Goal: Task Accomplishment & Management: Use online tool/utility

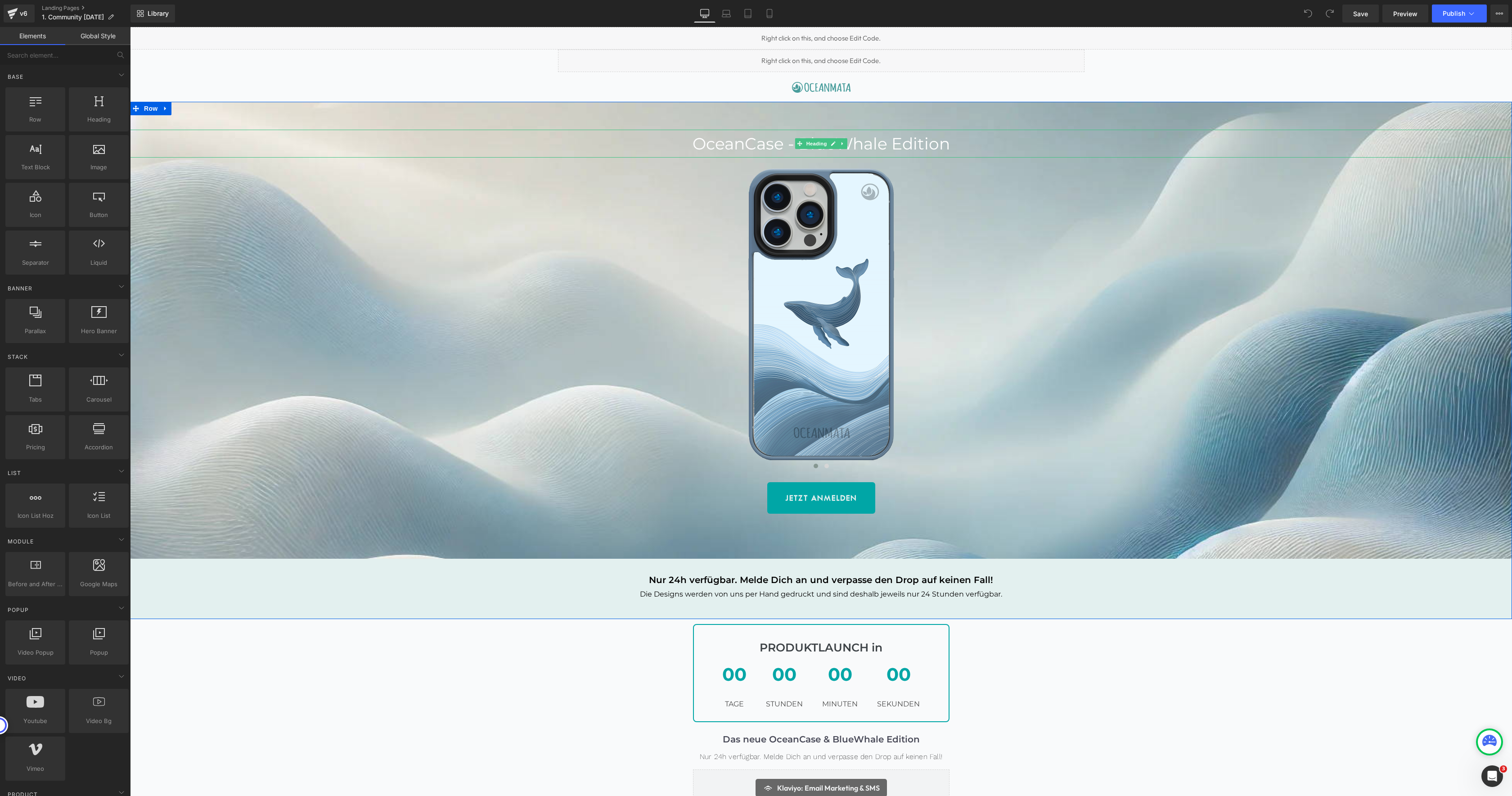
click at [835, 149] on h1 "OceanCase - BlueWhale Edition" at bounding box center [821, 144] width 1382 height 28
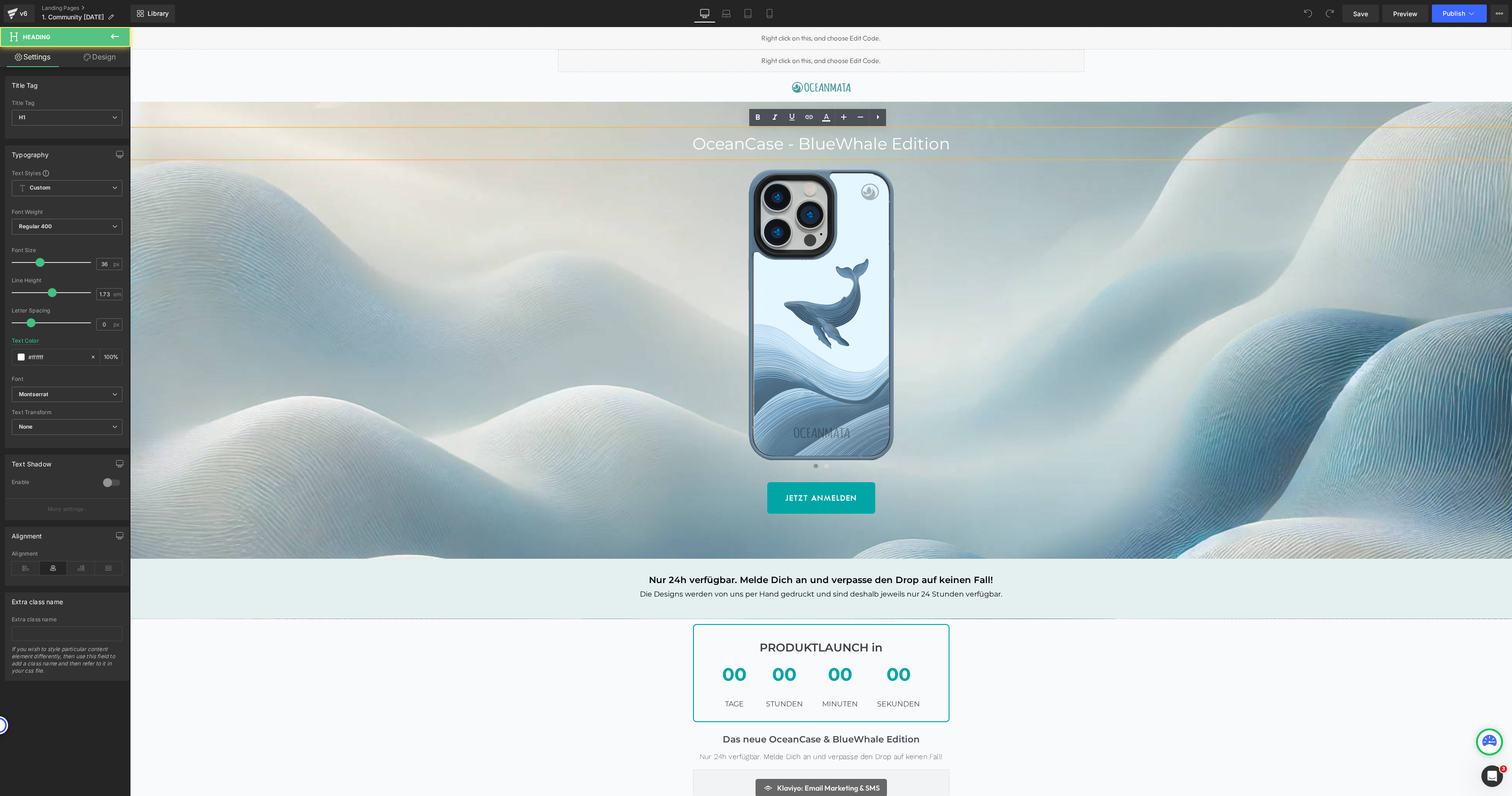
click at [883, 144] on h1 "OceanCase - BlueWhale Edition" at bounding box center [821, 144] width 1382 height 28
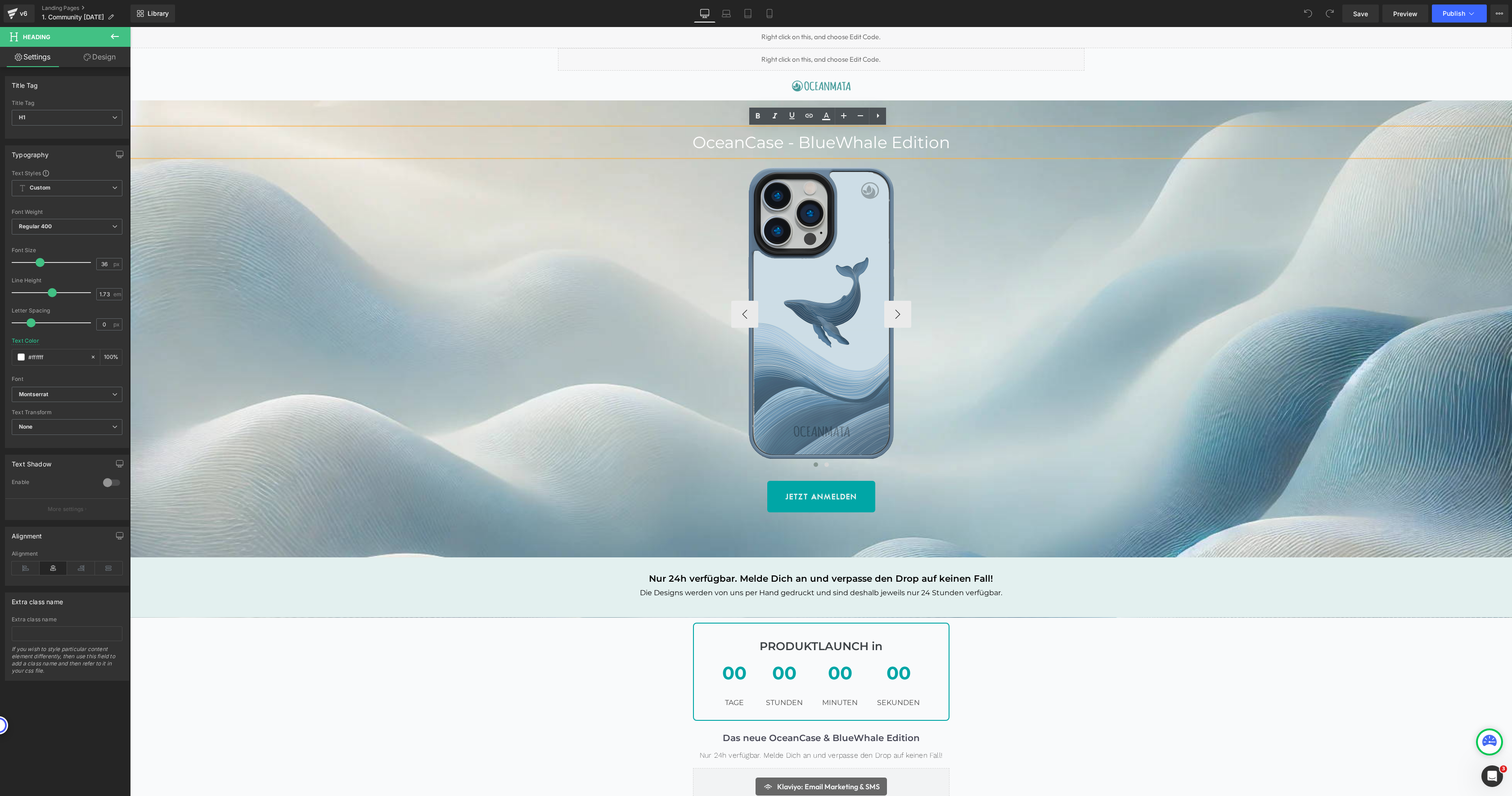
scroll to position [2, 0]
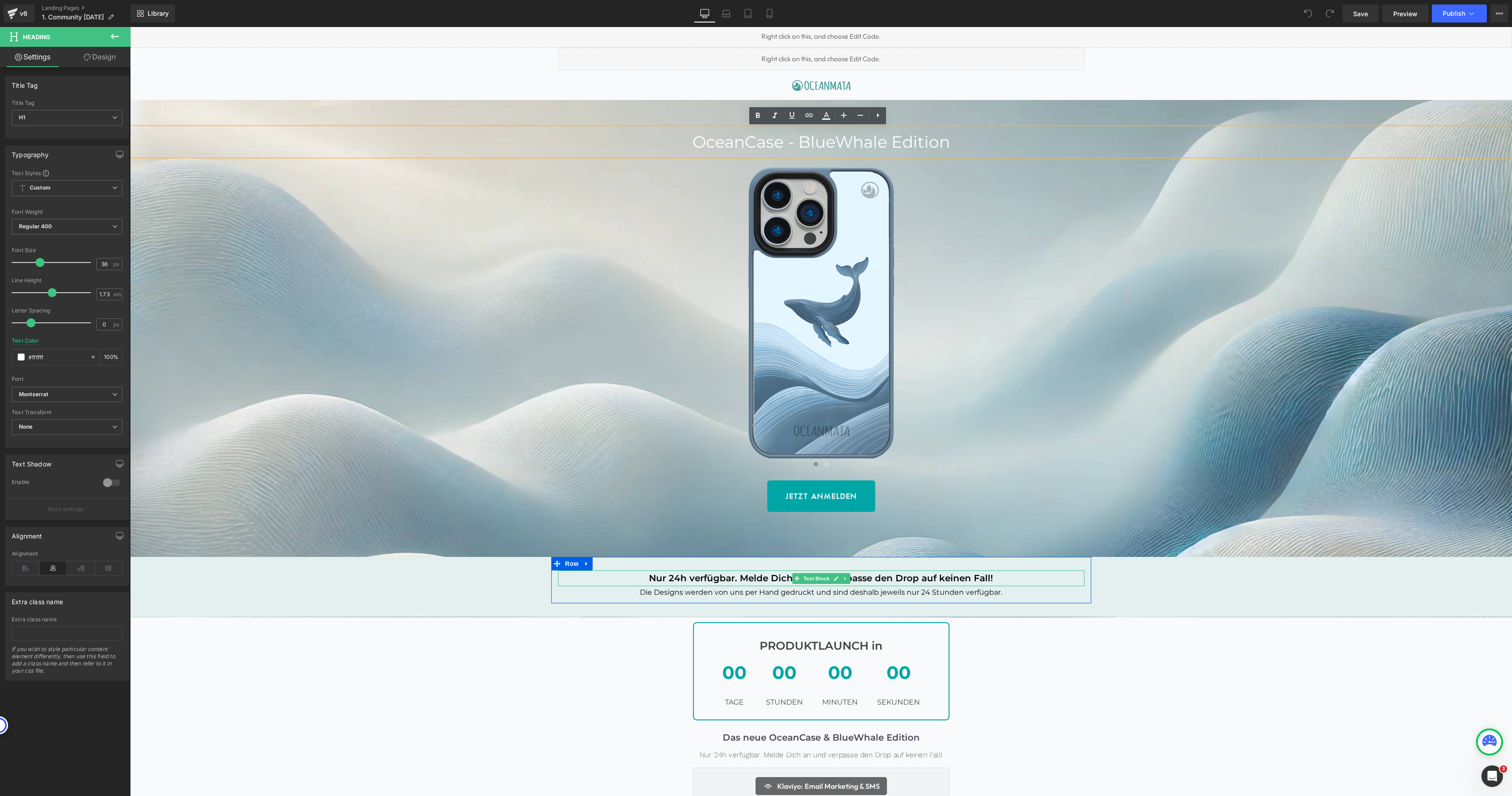
click at [677, 578] on b "Nur 24h verfügbar. Melde Dich an und verpasse den Drop auf keinen Fall!" at bounding box center [820, 578] width 344 height 11
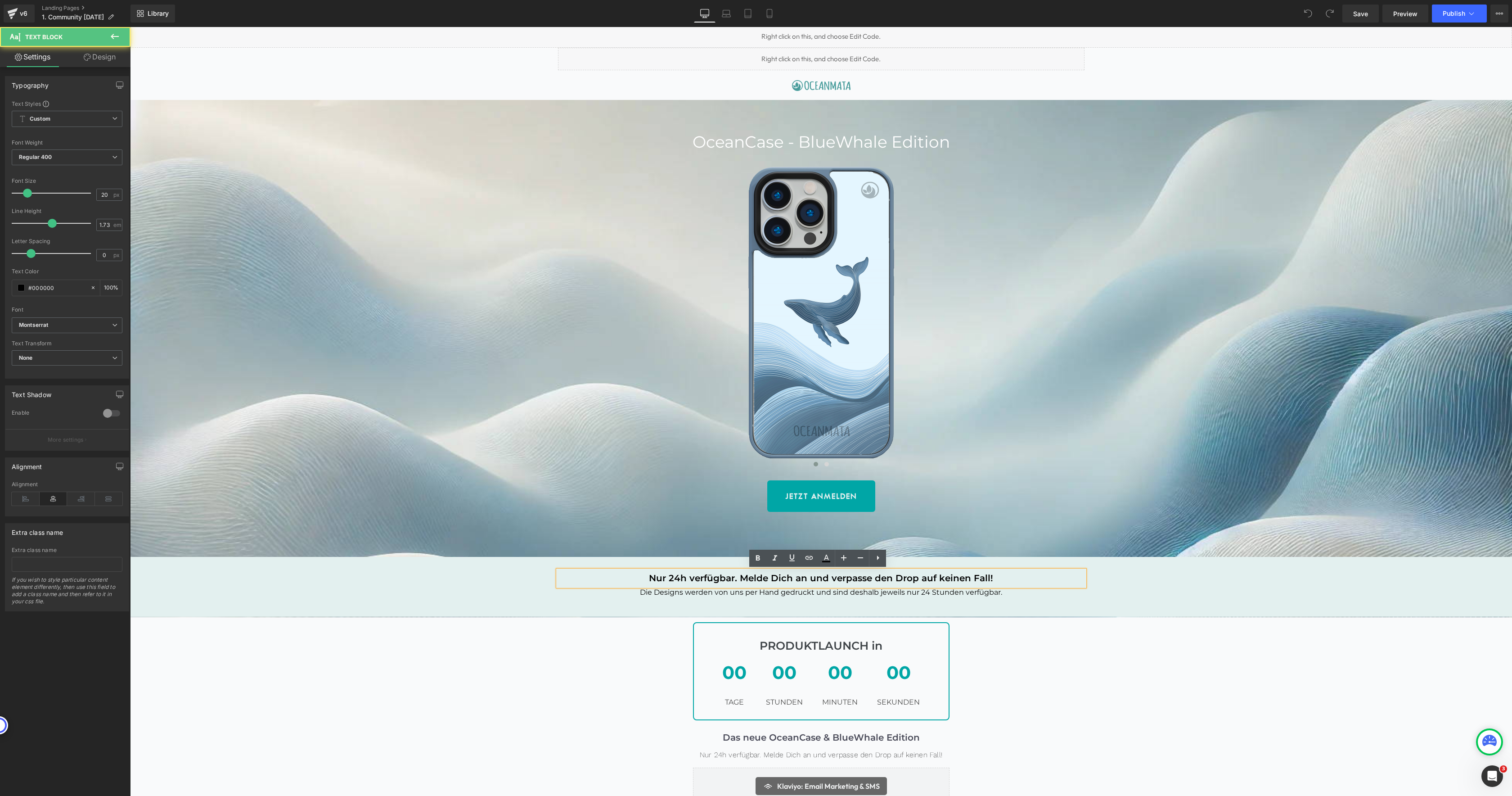
click at [677, 578] on b "Nur 24h verfügbar. Melde Dich an und verpasse den Drop auf keinen Fall!" at bounding box center [820, 578] width 344 height 11
click at [928, 576] on b "Nur 100 Stück verfügbar. Melde Dich an und verpasse den Drop auf keinen Fall!" at bounding box center [821, 578] width 371 height 11
click at [934, 595] on p "Die Designs werden von uns per Hand gedruckt und sind deshalb jeweils nur 24 St…" at bounding box center [821, 593] width 527 height 13
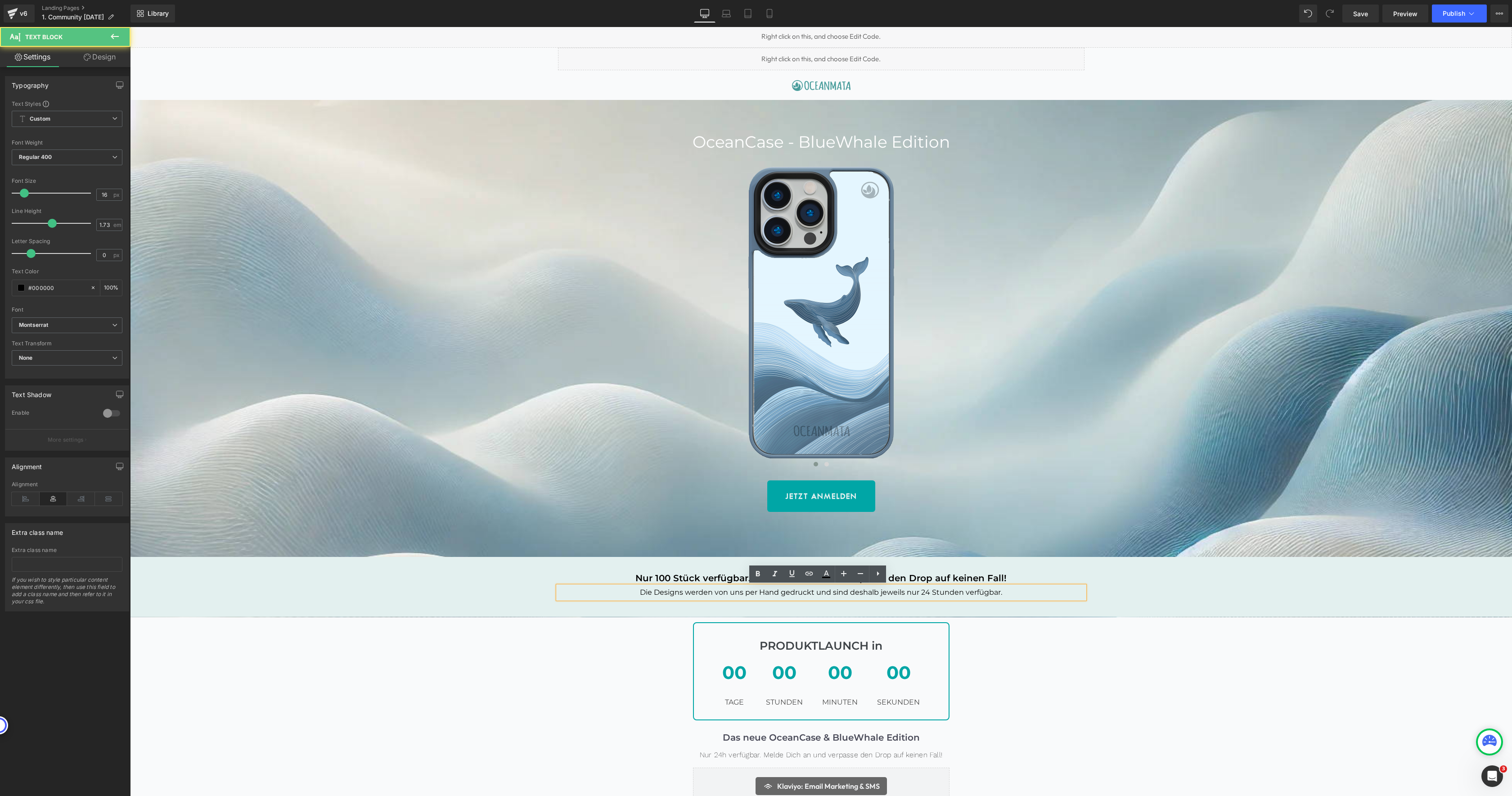
click at [934, 595] on p "Die Designs werden von uns per Hand gedruckt und sind deshalb jeweils nur 24 St…" at bounding box center [821, 593] width 527 height 13
click at [1193, 504] on div "JETZT ANMELDEN" at bounding box center [821, 496] width 1382 height 32
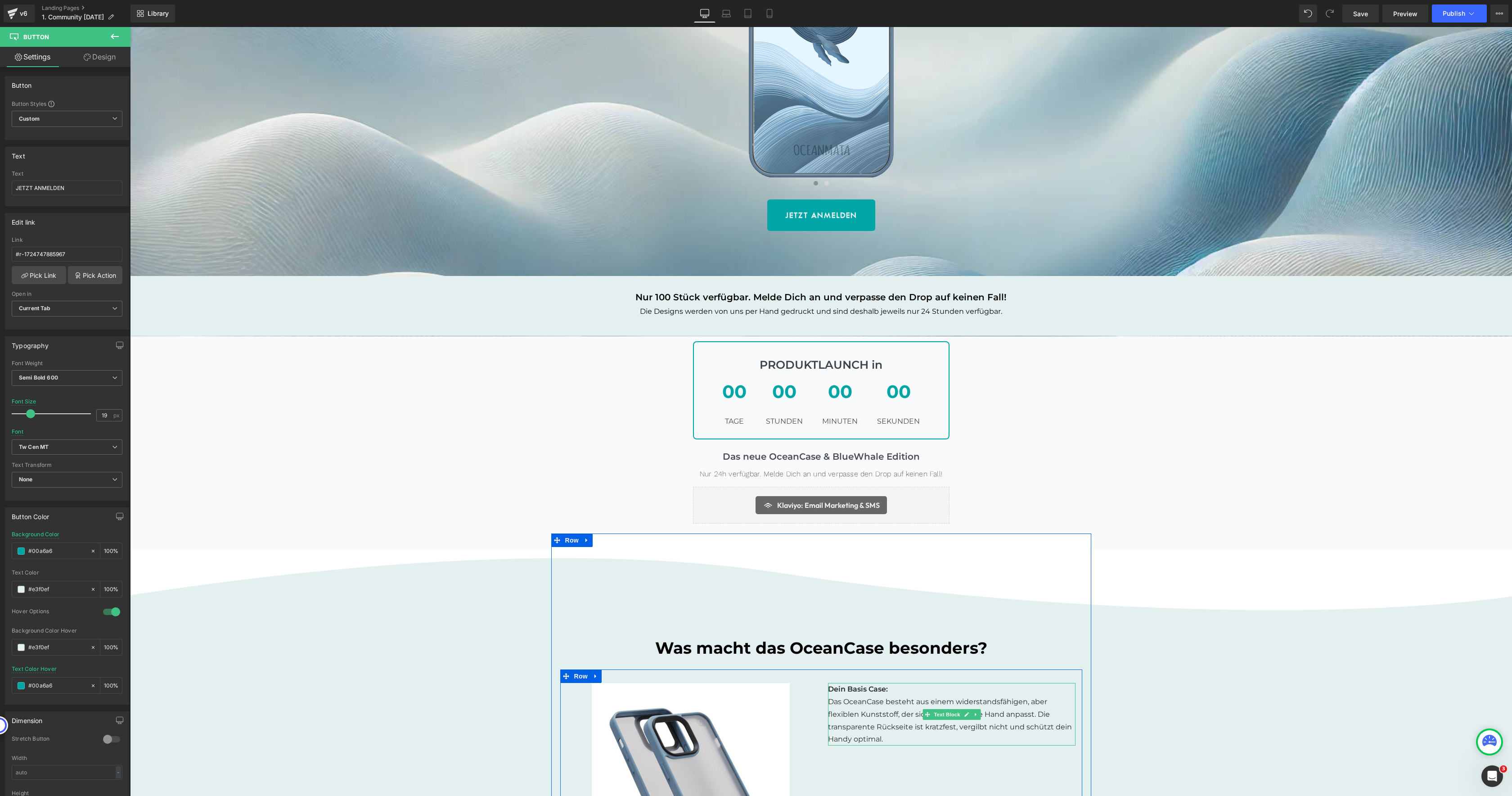
scroll to position [0, 0]
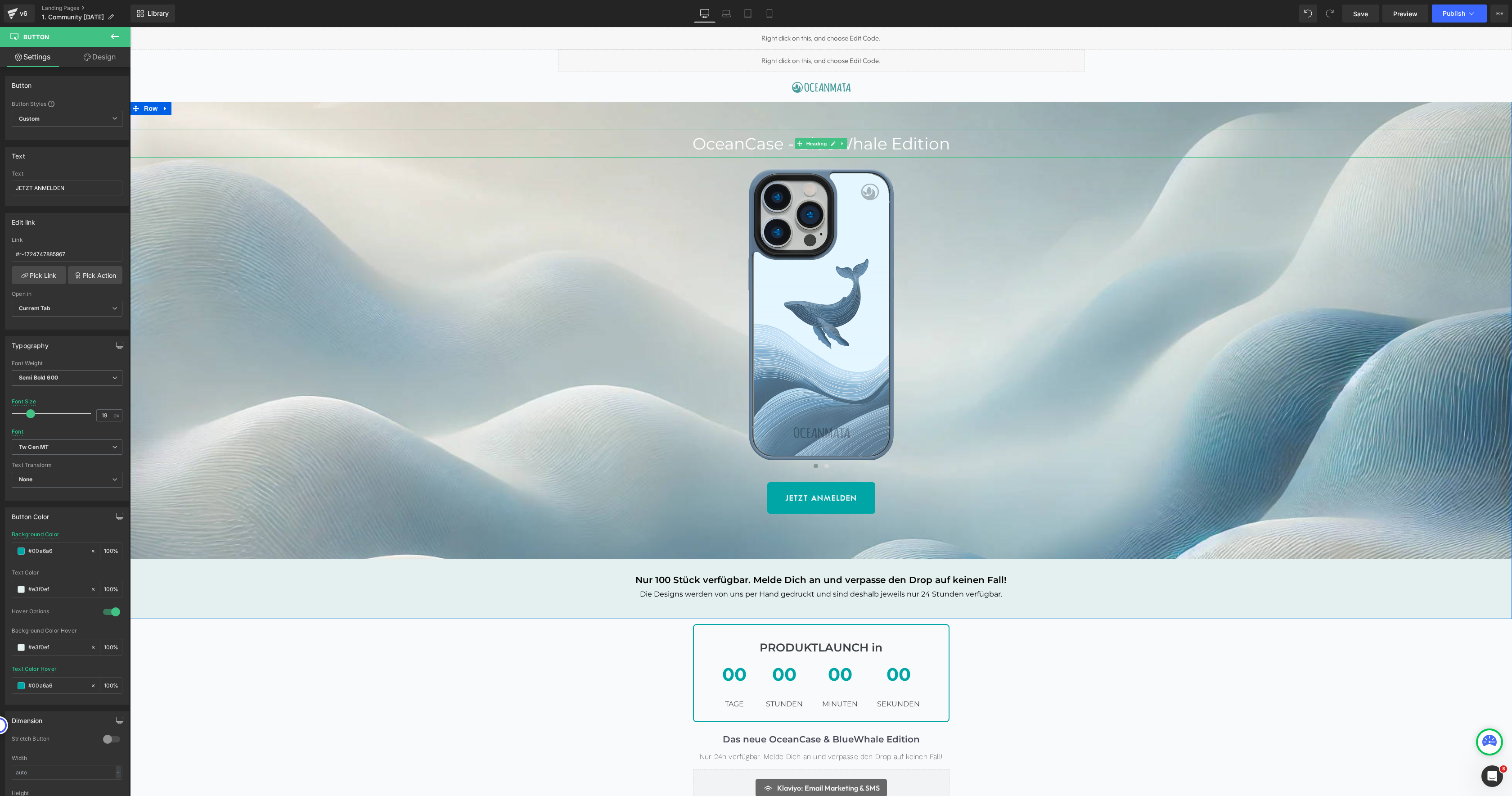
click at [942, 143] on h1 "OceanCase - BlueWhale Edition" at bounding box center [821, 144] width 1382 height 28
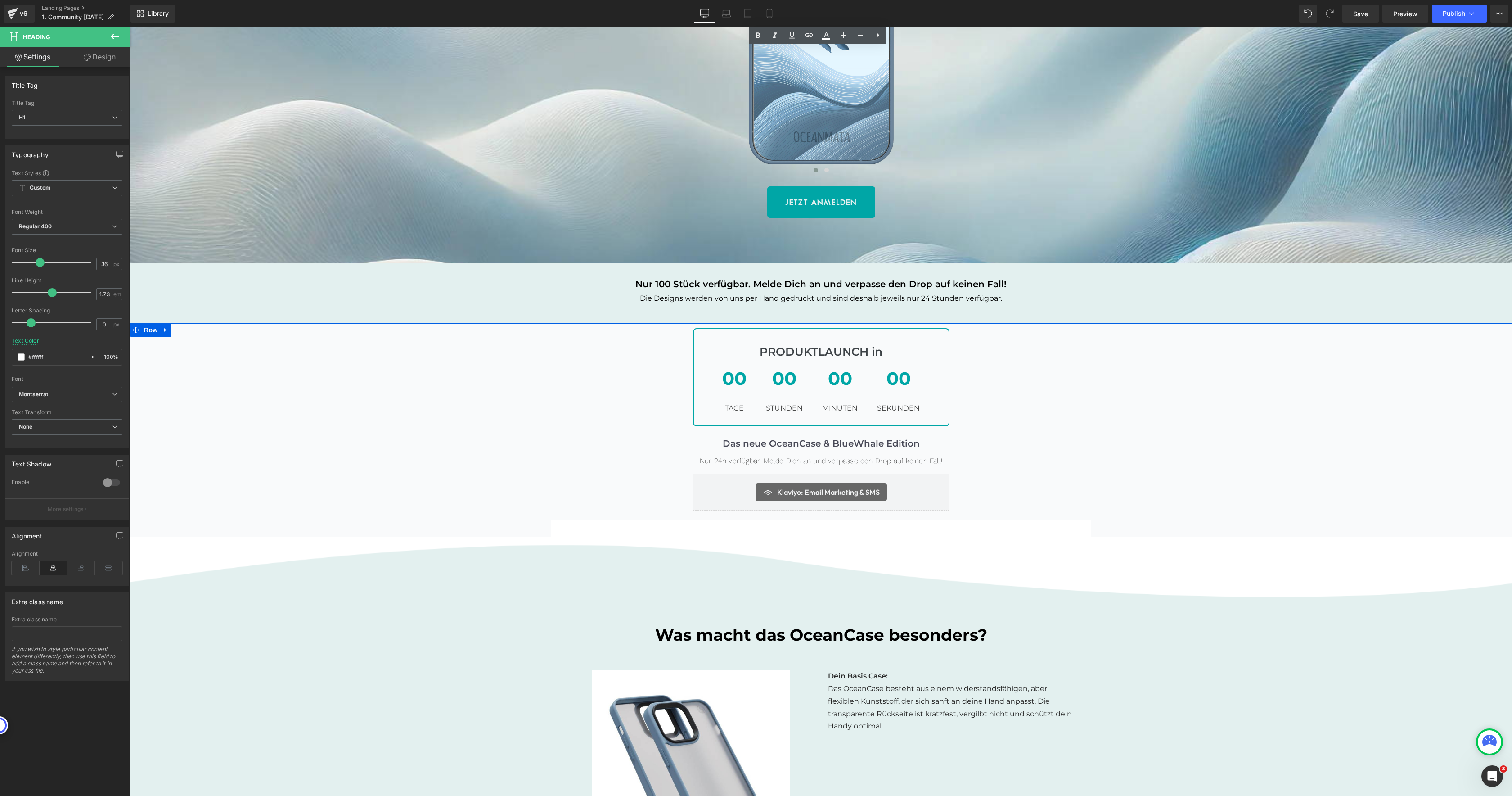
scroll to position [376, 0]
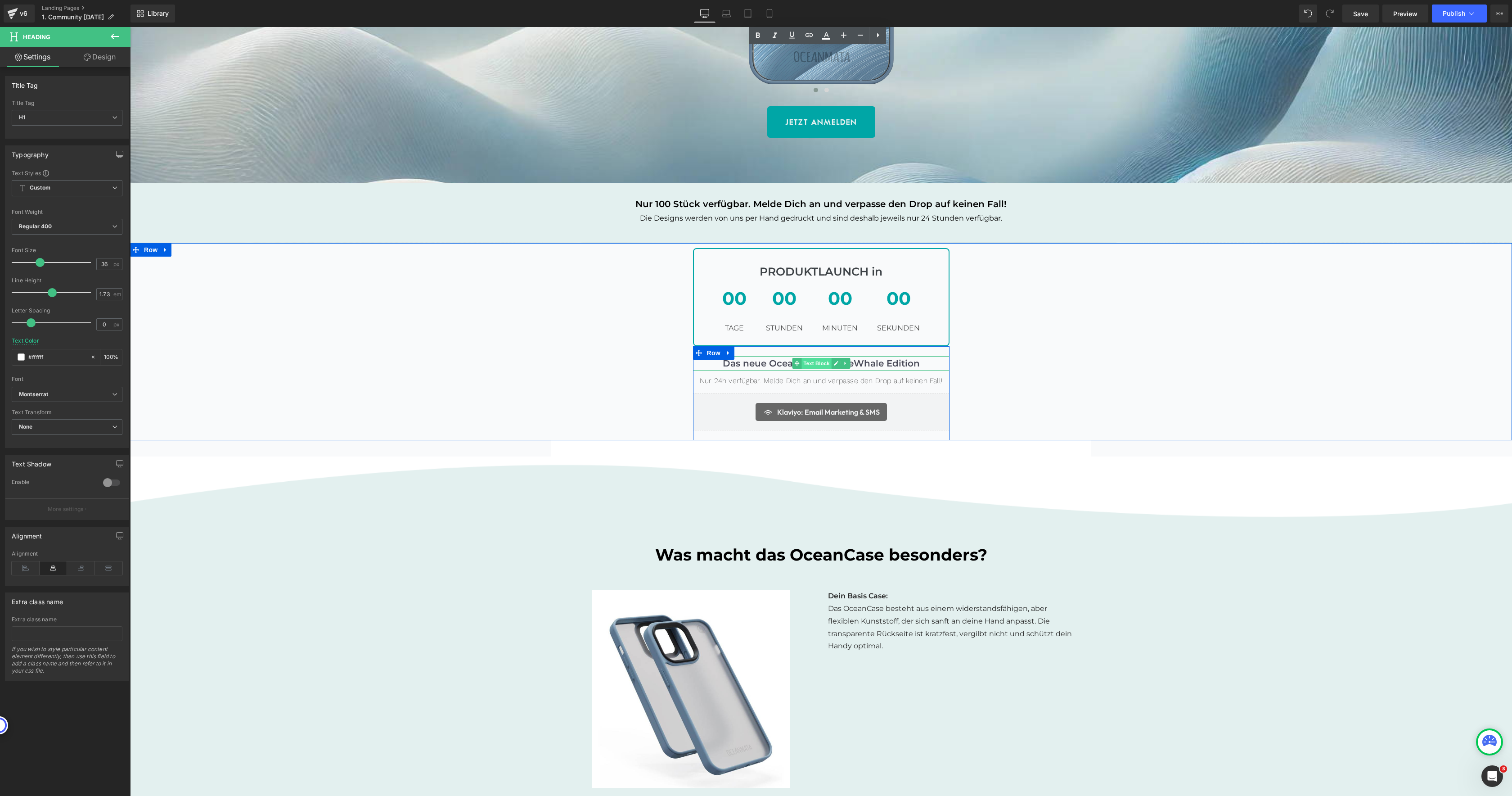
click at [815, 363] on span "Text Block" at bounding box center [817, 364] width 30 height 11
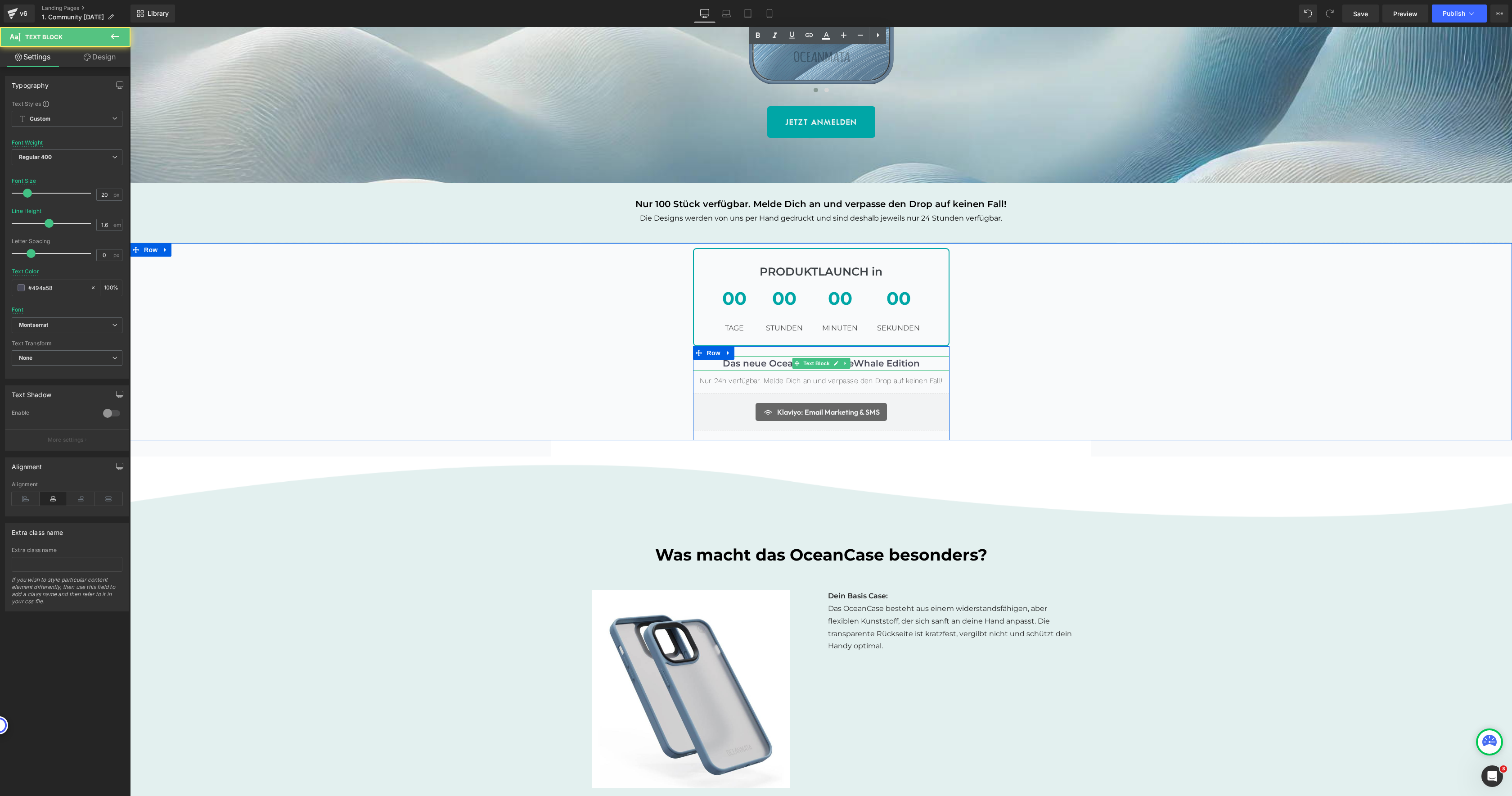
click at [870, 362] on strong "Das neue OceanCase & BlueWhale Edition" at bounding box center [820, 364] width 197 height 11
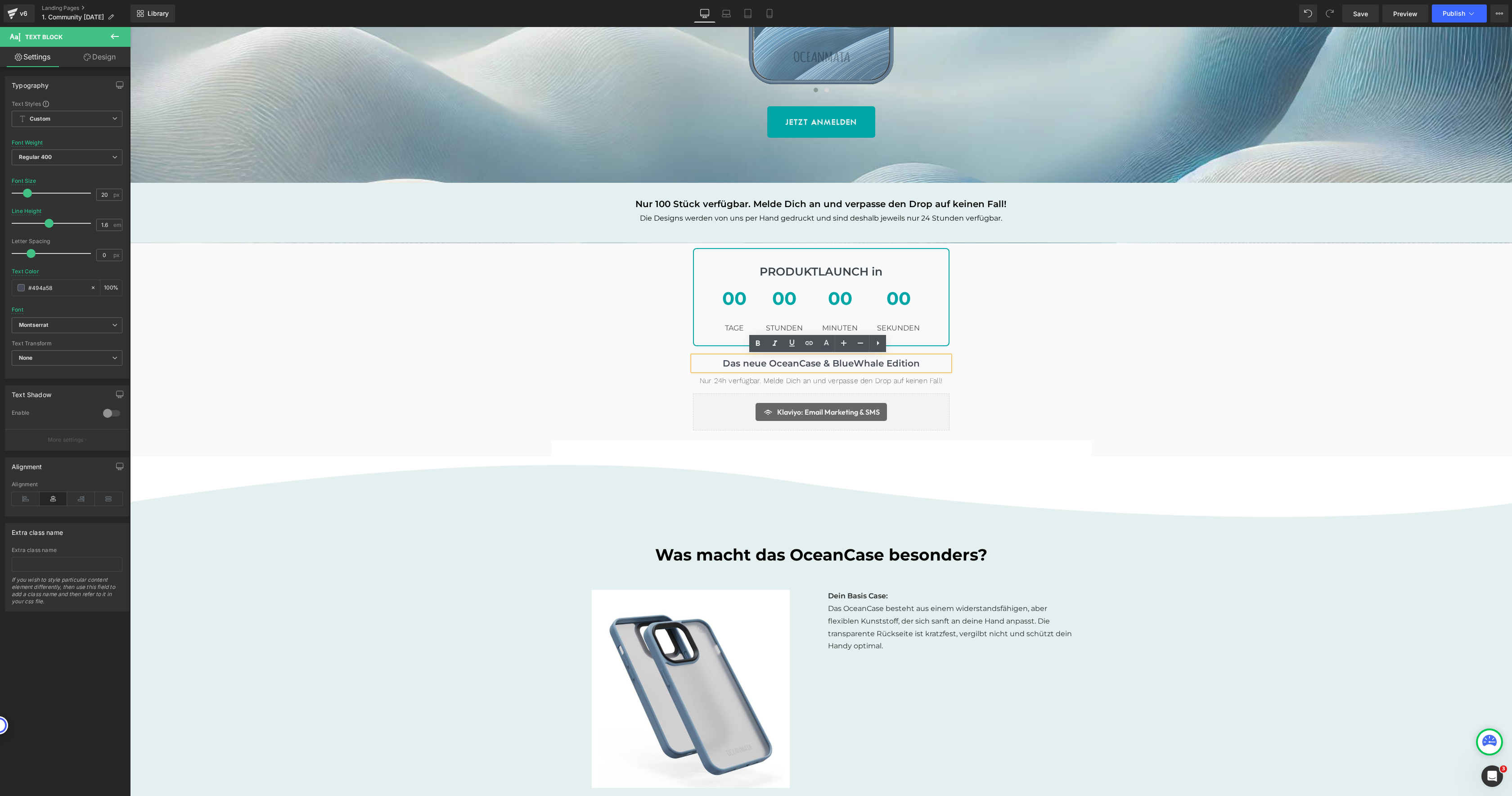
click at [821, 364] on strong "Das neue OceanCase & BlueWhale Edition" at bounding box center [820, 364] width 197 height 11
drag, startPoint x: 828, startPoint y: 363, endPoint x: 764, endPoint y: 363, distance: 64.0
click at [764, 363] on strong "Das neue OceanCase & BlueWhale Edition" at bounding box center [820, 364] width 197 height 11
click at [719, 379] on font "Nur 24h verfügbar. Melde Dich an und verpasse den Drop auf keinen Fall!" at bounding box center [821, 380] width 242 height 8
click at [719, 380] on font "Nur 24h verfügbar. Melde Dich an und verpasse den Drop auf keinen Fall!" at bounding box center [821, 380] width 242 height 8
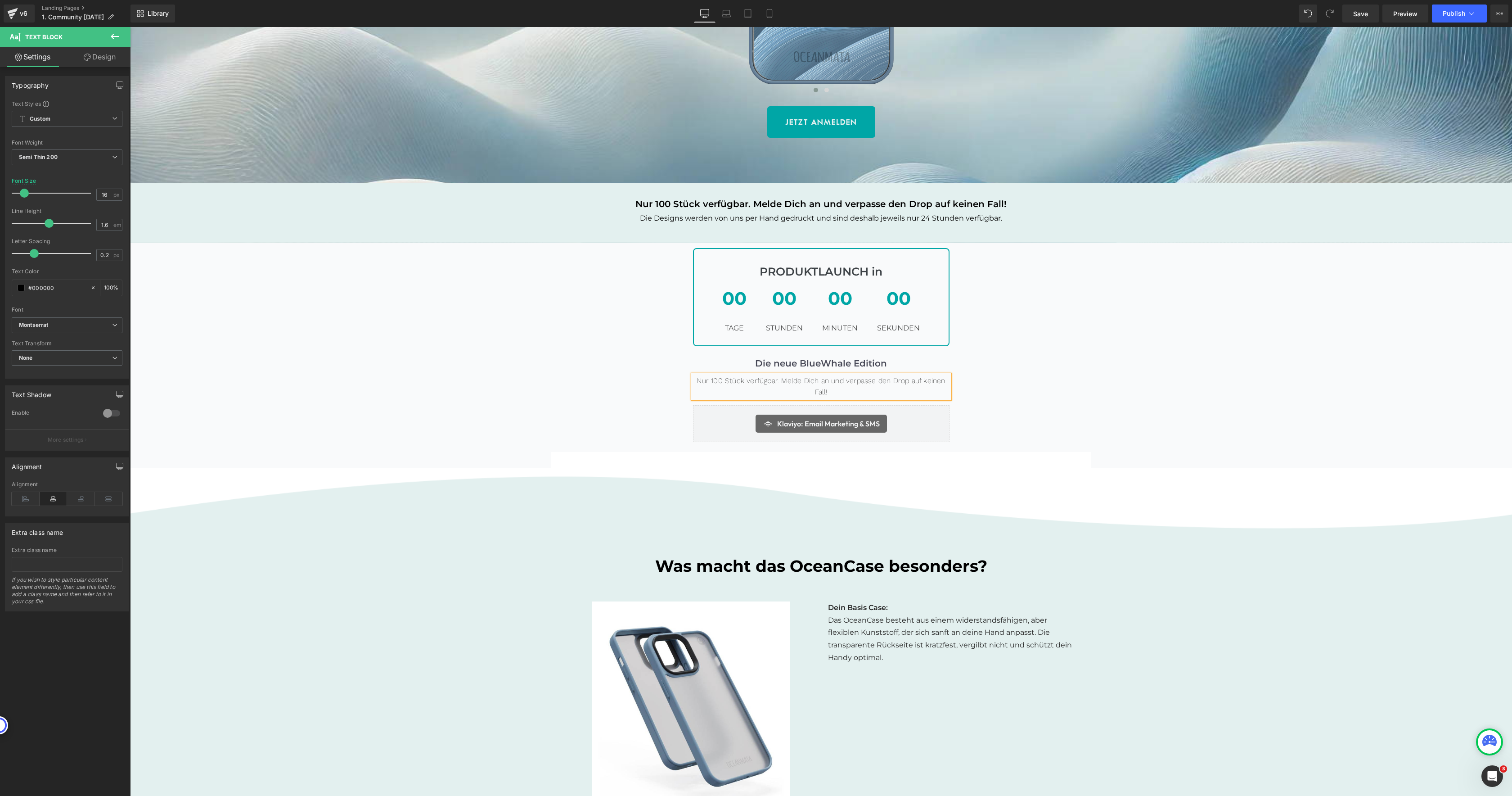
click at [1018, 397] on div "PRODUKTLAUNCH in Text Block 00 Tage 00 Stunden 00 Minuten 00 Sekunden Count Dow…" at bounding box center [821, 350] width 1382 height 204
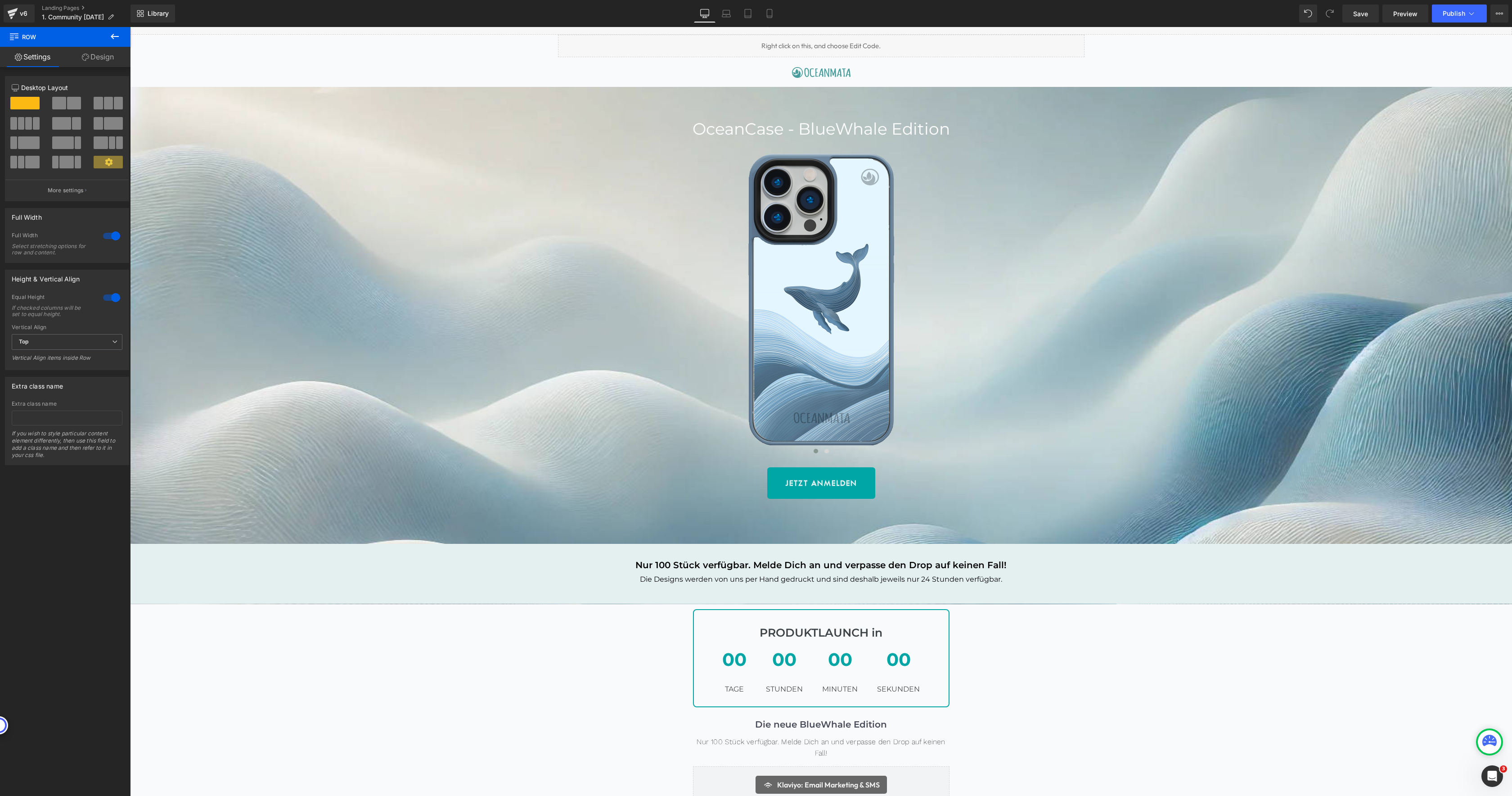
scroll to position [0, 0]
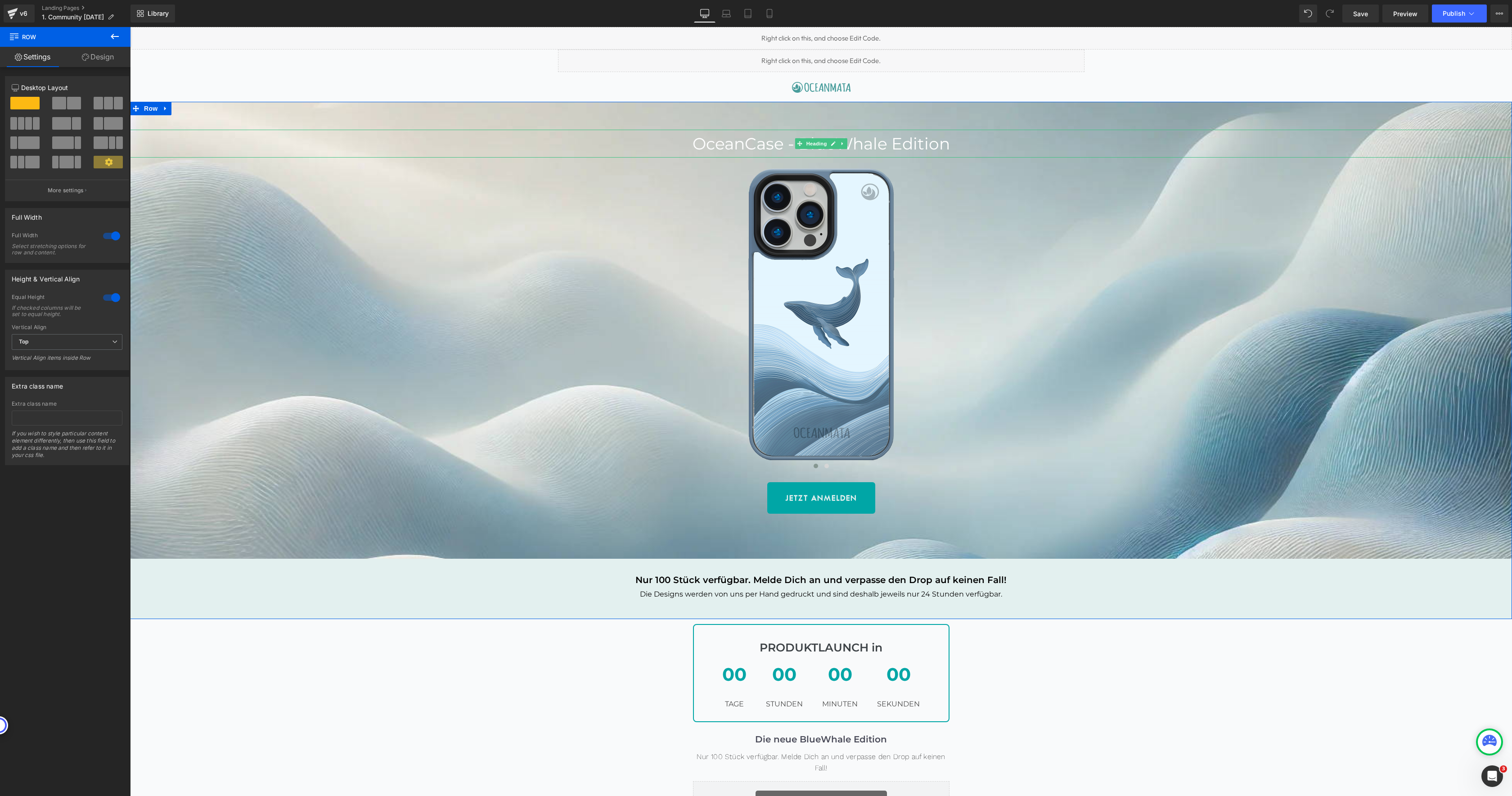
click at [750, 144] on h1 "OceanCase - BlueWhale Edition" at bounding box center [821, 144] width 1382 height 28
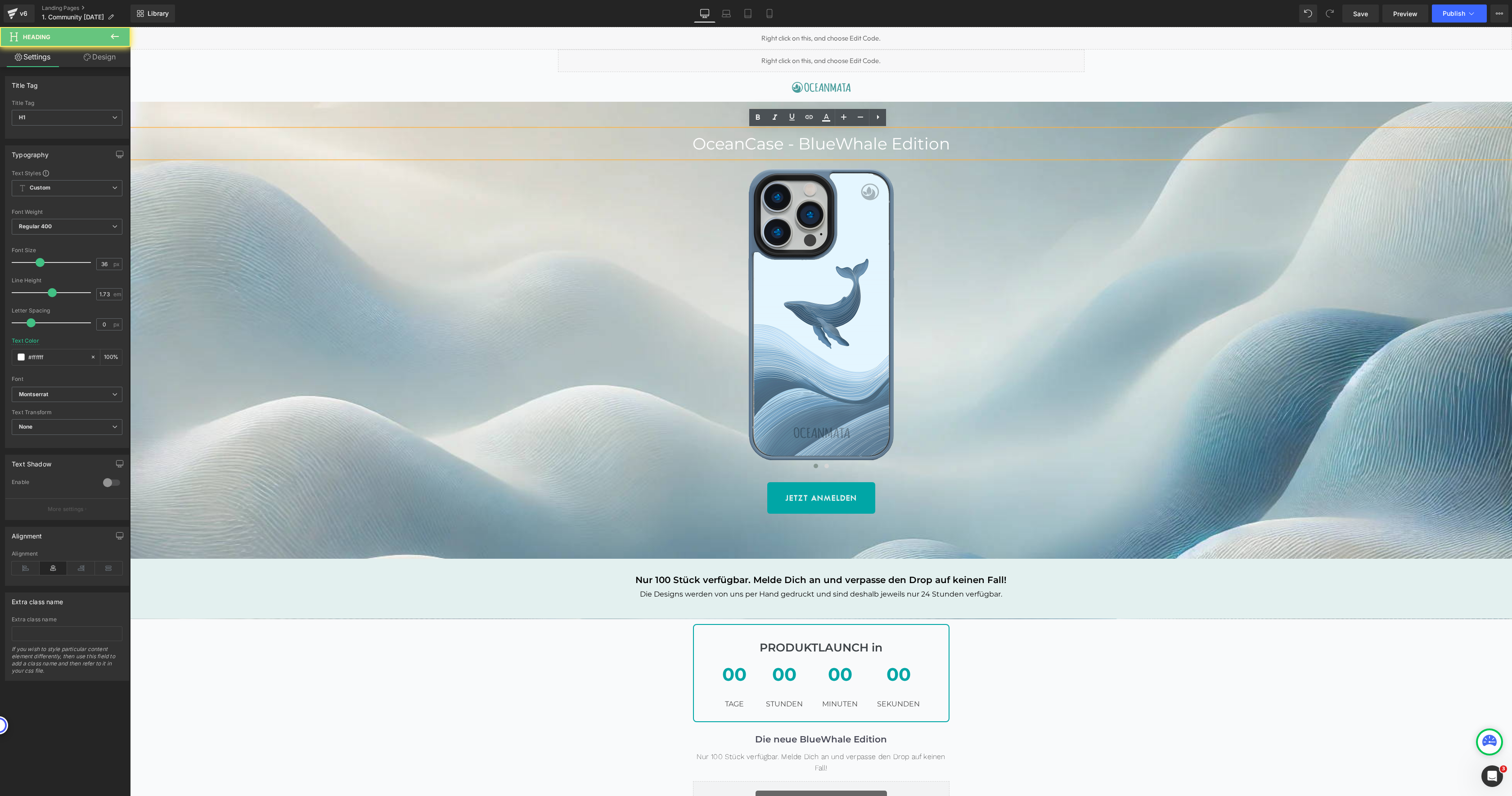
click at [750, 144] on h1 "OceanCase - BlueWhale Edition" at bounding box center [821, 144] width 1382 height 28
click at [322, 109] on div "OceanCase - BlueWhale Edition Heading Image ‹ › Carousel Row JETZT ANMELDEN But…" at bounding box center [821, 360] width 1382 height 517
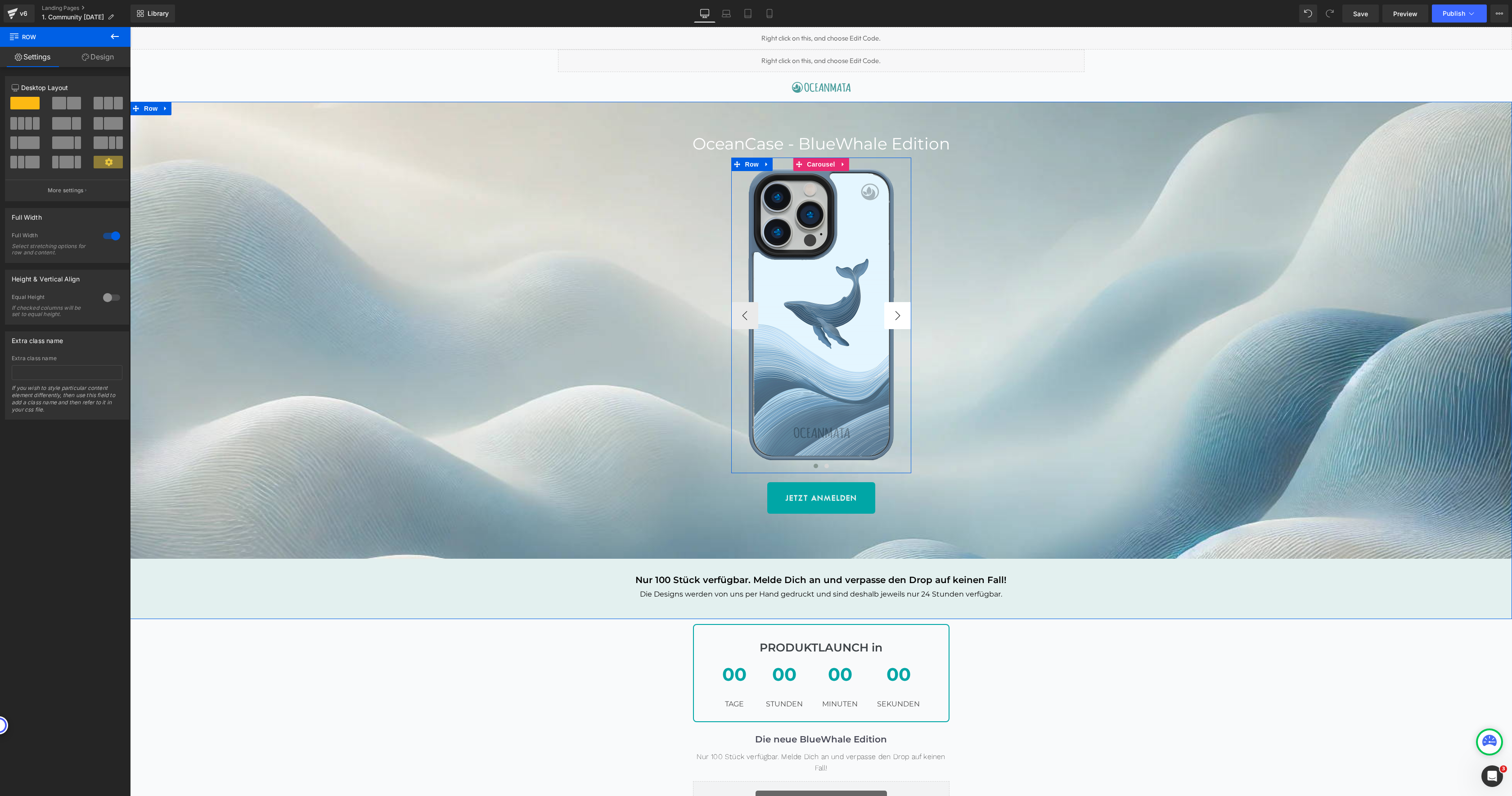
click at [890, 318] on button "›" at bounding box center [898, 315] width 27 height 27
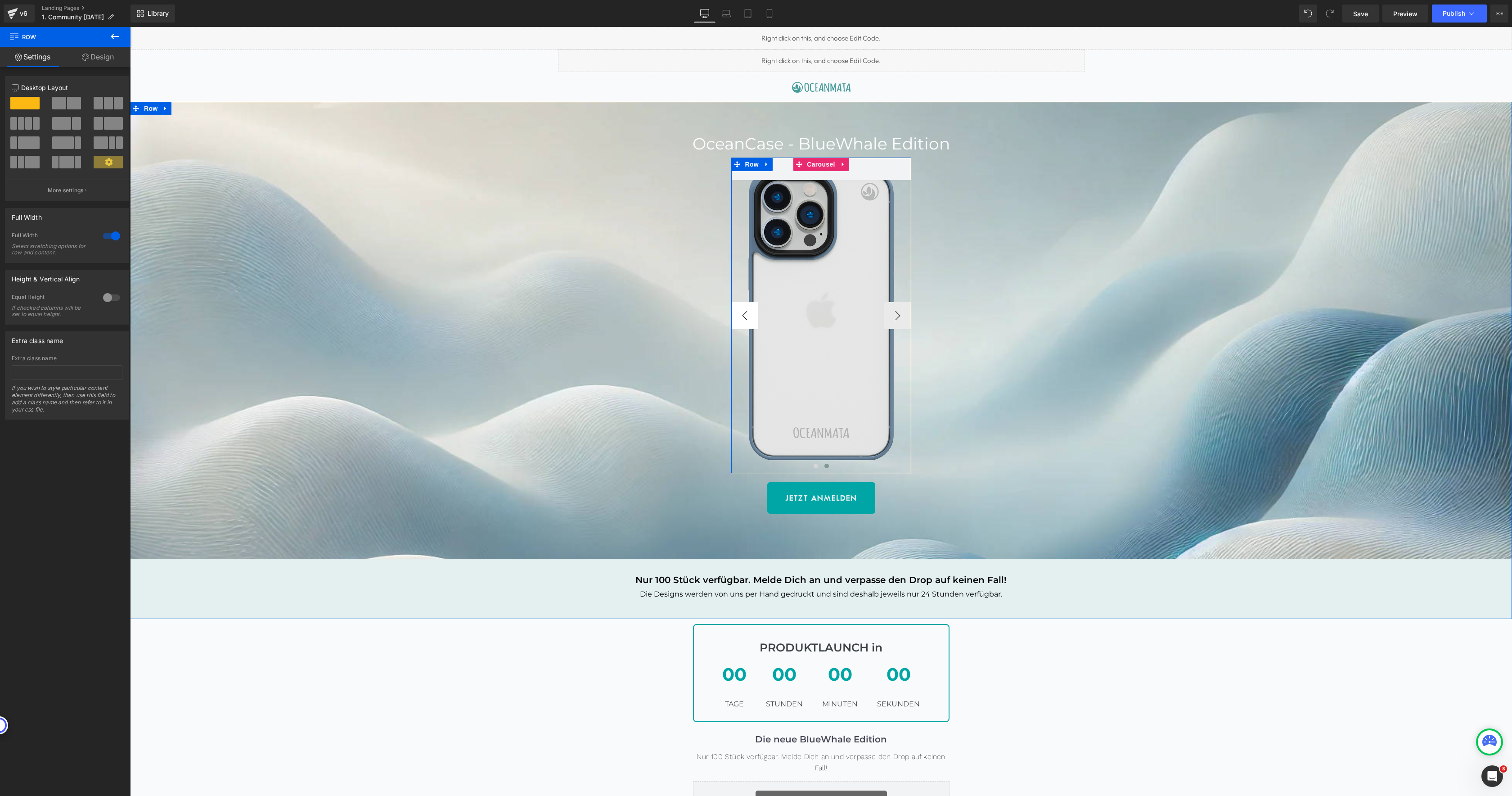
click at [740, 315] on button "‹" at bounding box center [745, 315] width 27 height 27
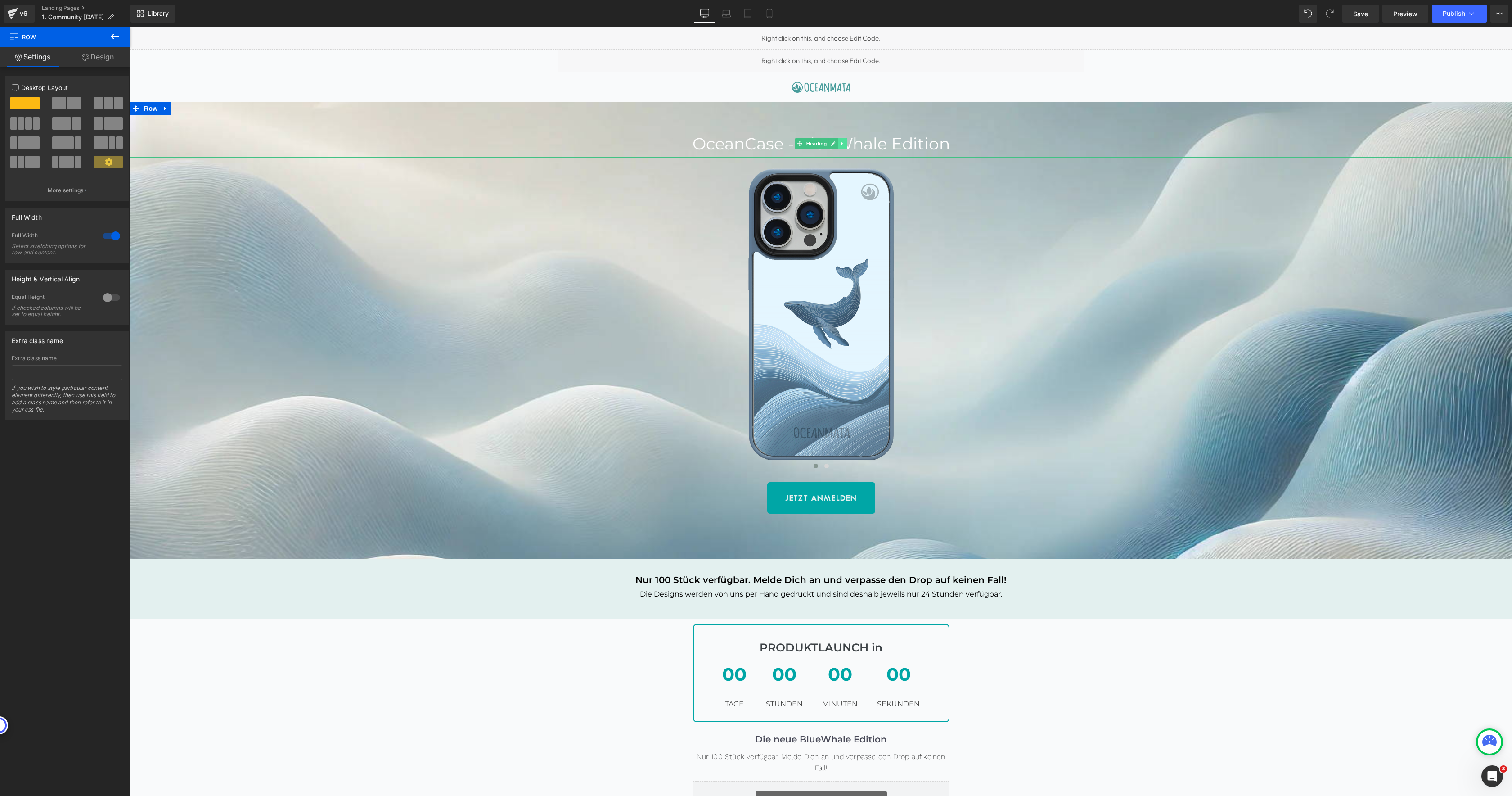
click at [842, 145] on link at bounding box center [843, 144] width 9 height 11
click at [835, 142] on icon at bounding box center [837, 144] width 5 height 5
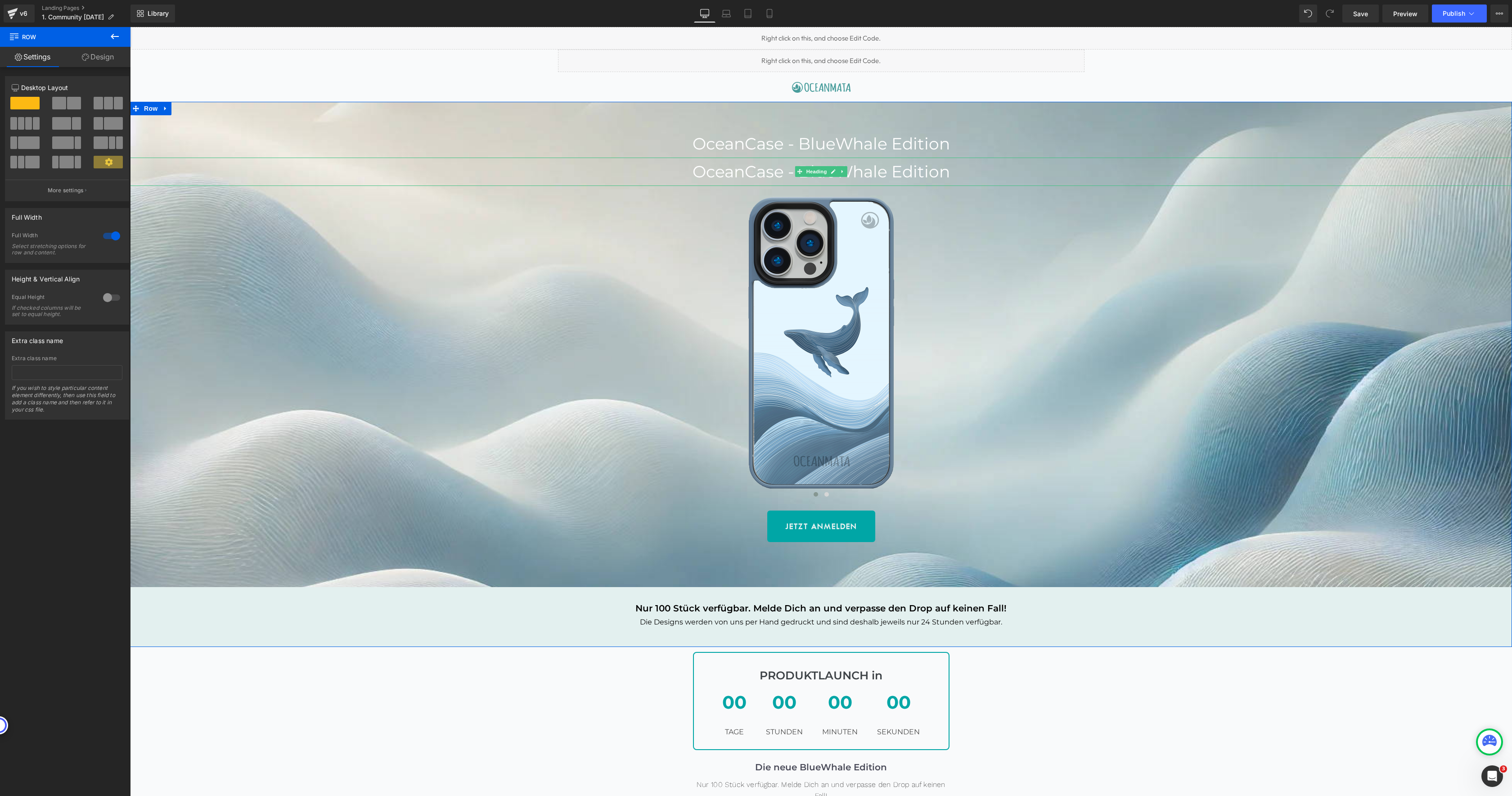
click at [790, 175] on h1 "OceanCase - BlueWhale Edition" at bounding box center [821, 172] width 1382 height 28
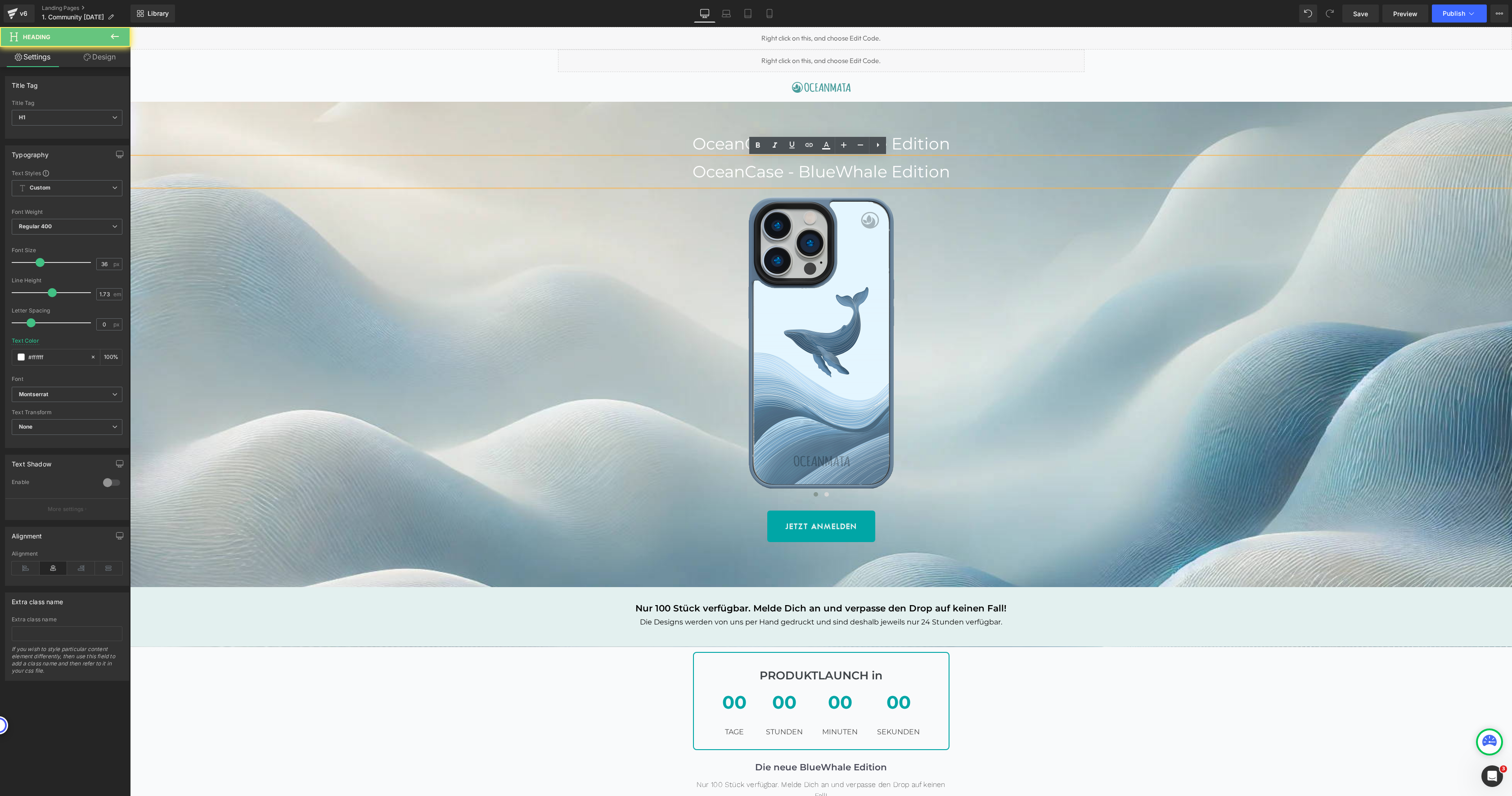
click at [790, 175] on h1 "OceanCase - BlueWhale Edition" at bounding box center [821, 172] width 1382 height 28
paste div
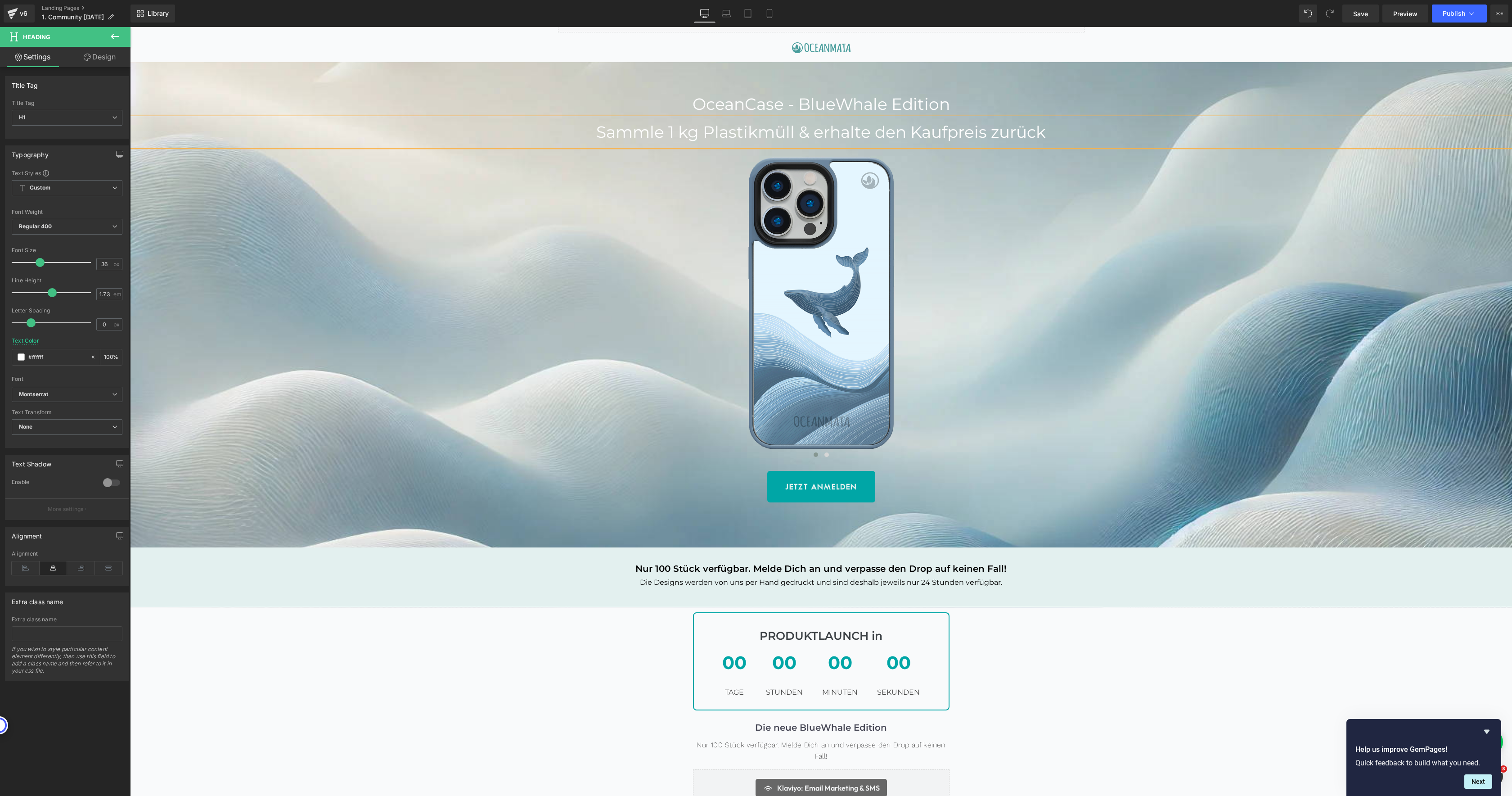
scroll to position [287, 0]
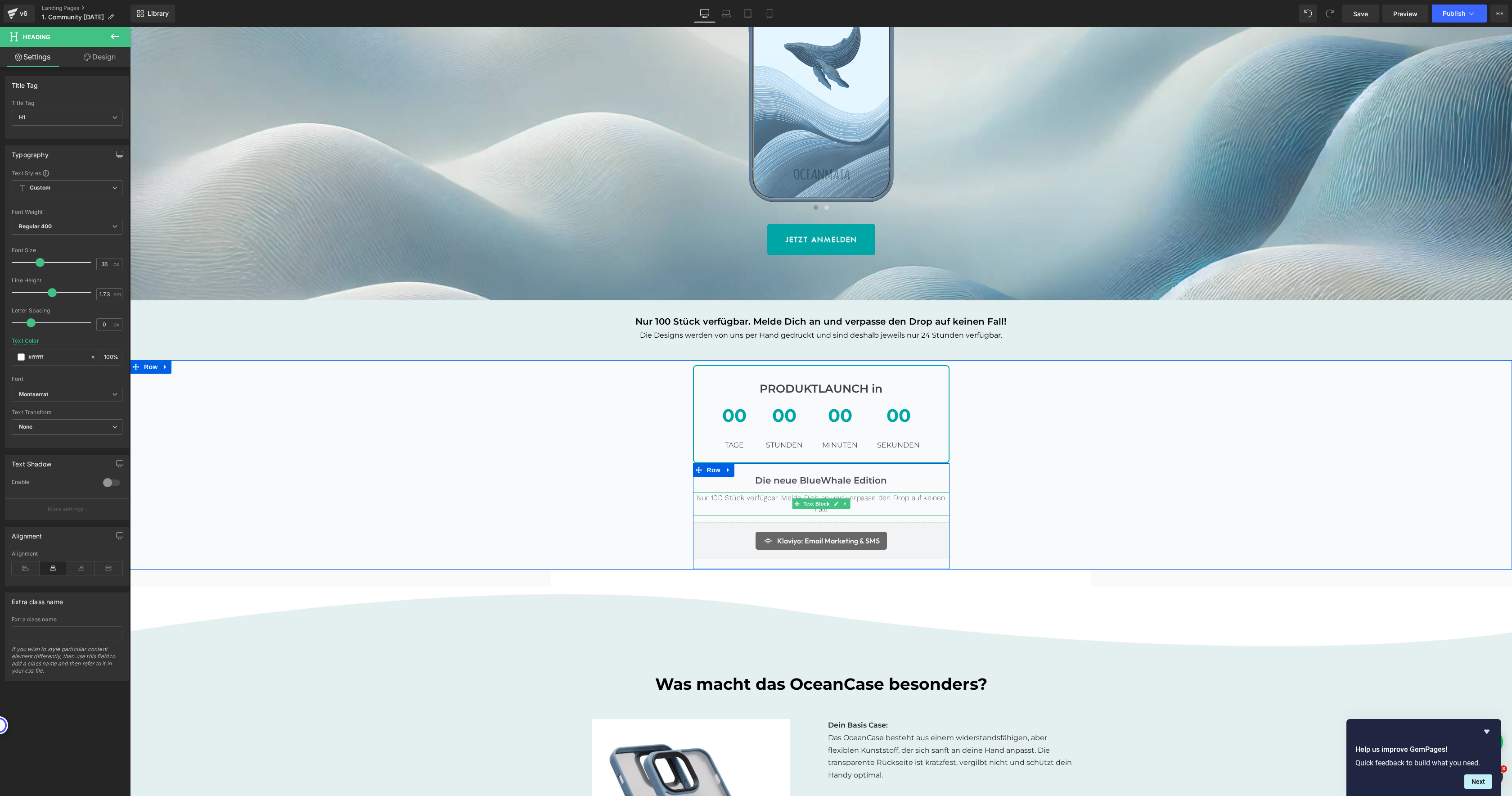
click at [749, 494] on font "Nur 100 Stück verfügbar. Melde Dich an und verpasse den Drop auf keinen Fall!" at bounding box center [820, 503] width 249 height 21
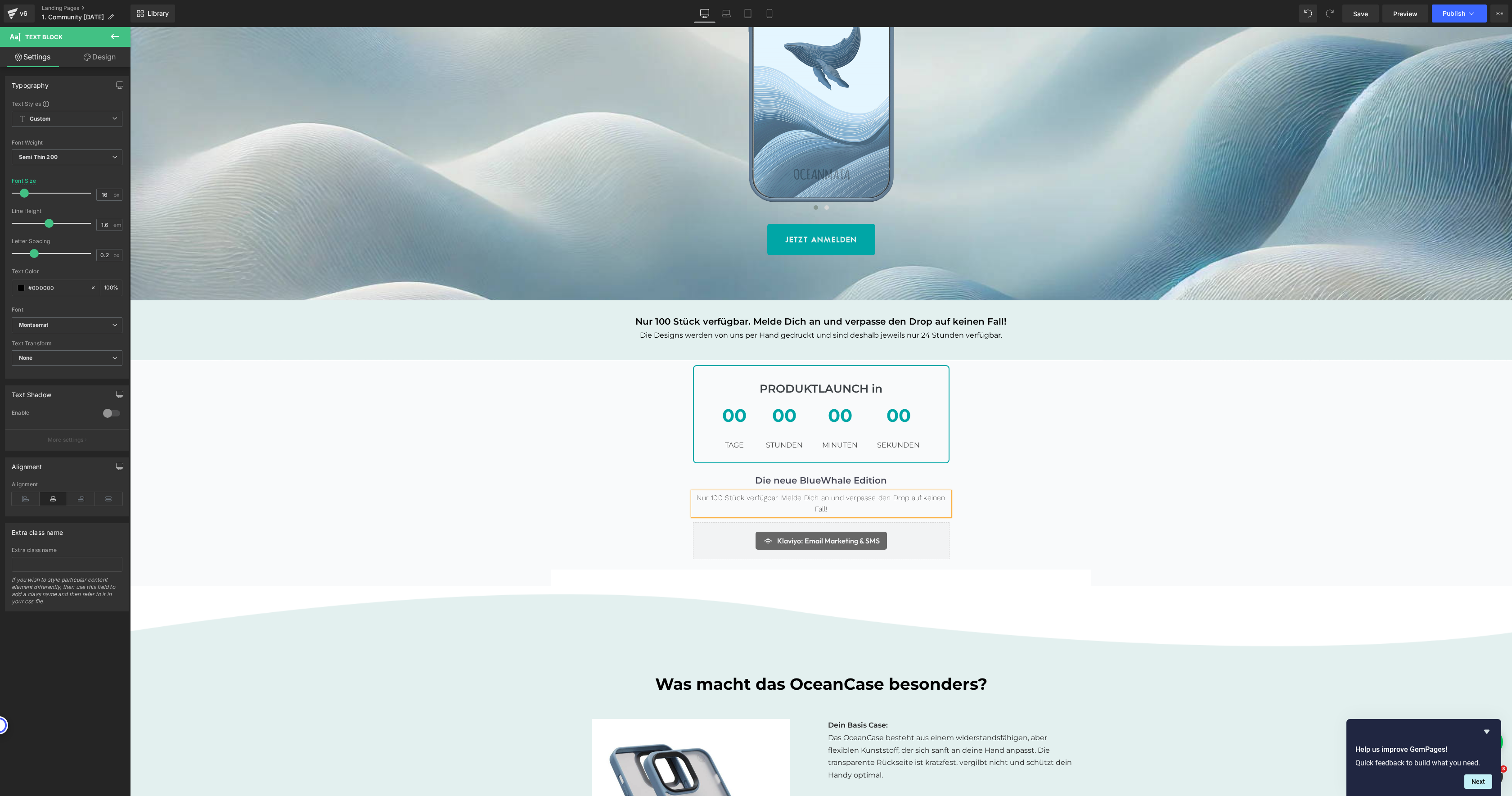
click at [617, 435] on div "PRODUKTLAUNCH in Text Block 00 Tage 00 Stunden 00 Minuten 00 Sekunden Count Dow…" at bounding box center [821, 467] width 1382 height 204
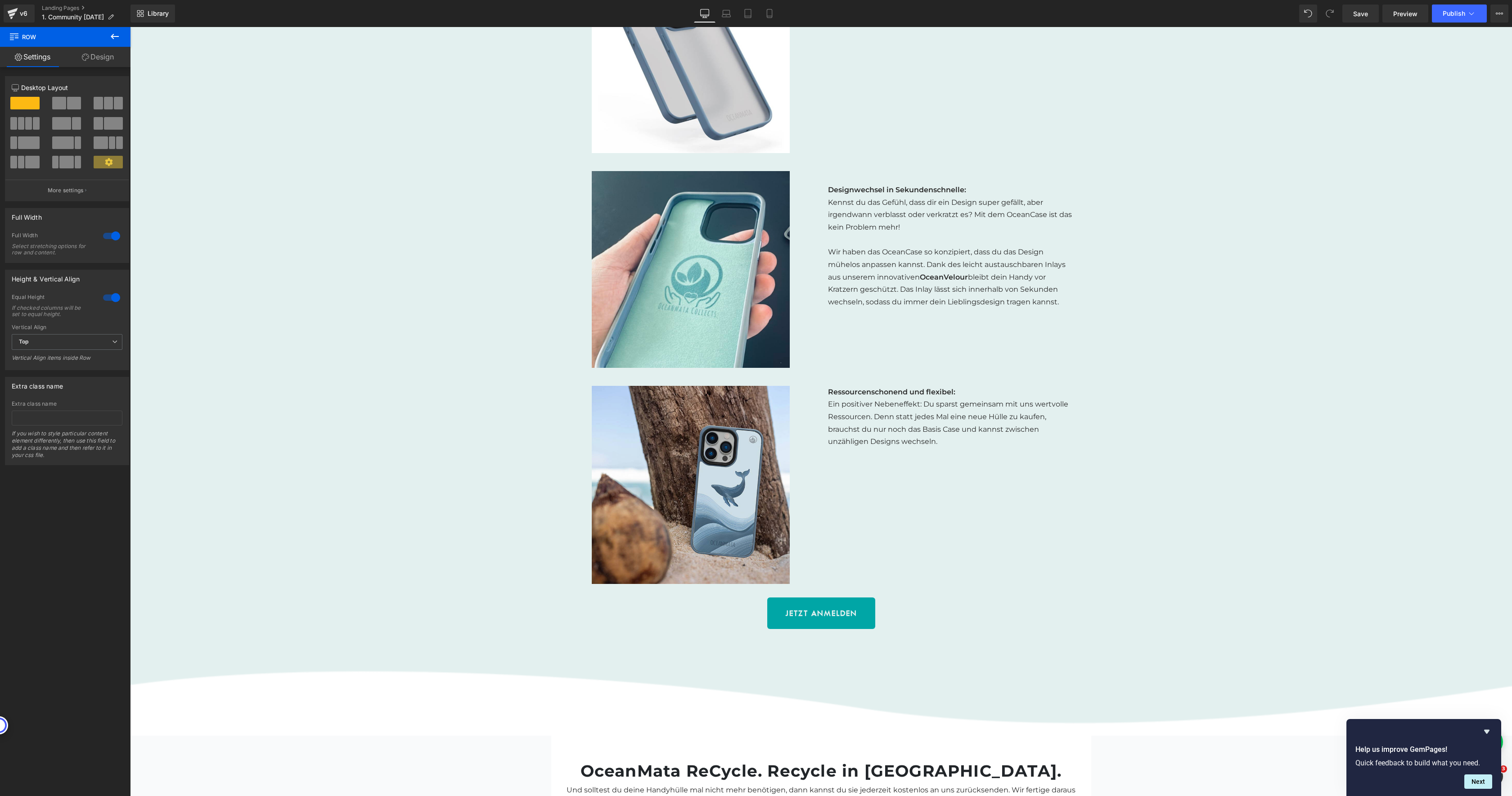
scroll to position [0, 0]
